Goal: Task Accomplishment & Management: Use online tool/utility

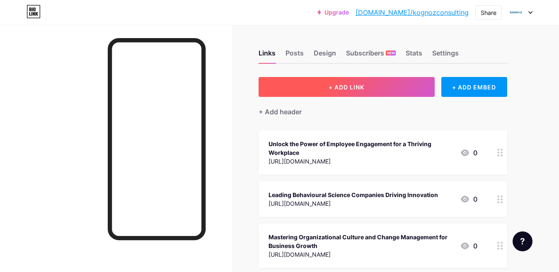
click at [328, 87] on span "+ ADD LINK" at bounding box center [346, 87] width 36 height 7
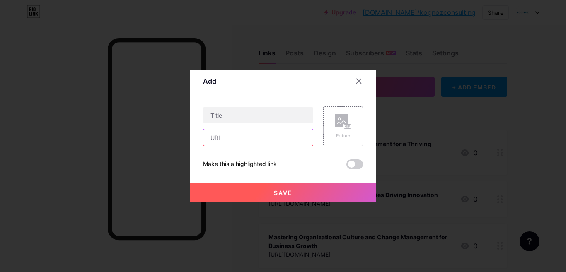
click at [243, 137] on input "text" at bounding box center [257, 137] width 109 height 17
paste input "[URL][DOMAIN_NAME]"
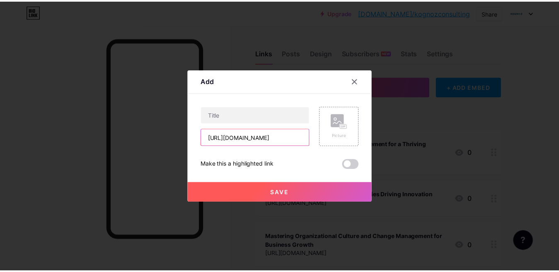
scroll to position [0, 172]
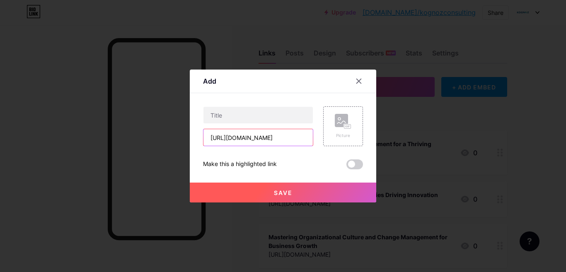
type input "[URL][DOMAIN_NAME]"
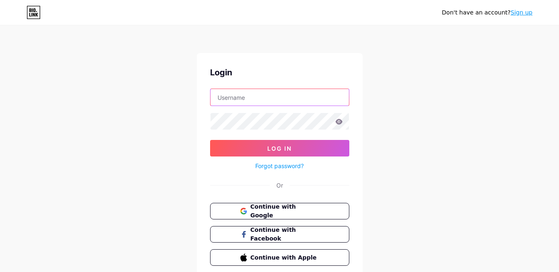
type input "[EMAIL_ADDRESS][DOMAIN_NAME]"
